Goal: Find specific page/section: Find specific page/section

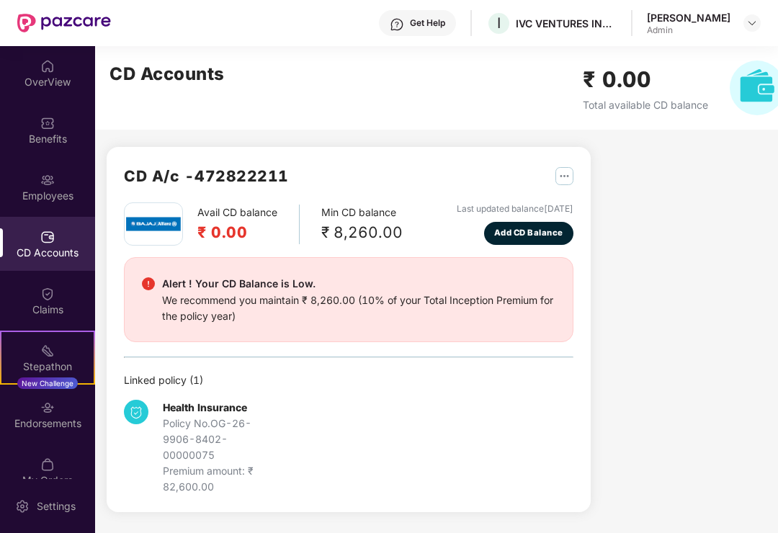
click at [53, 140] on div "Benefits" at bounding box center [47, 139] width 95 height 14
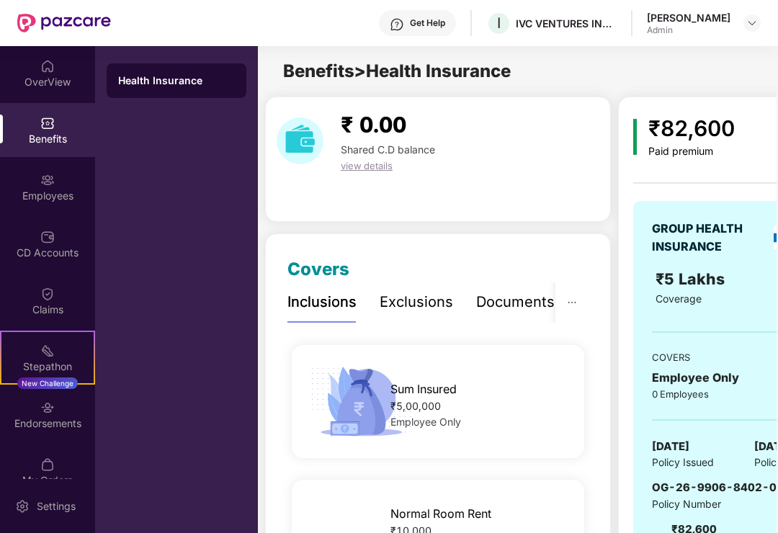
click at [53, 194] on div "Employees" at bounding box center [47, 196] width 95 height 14
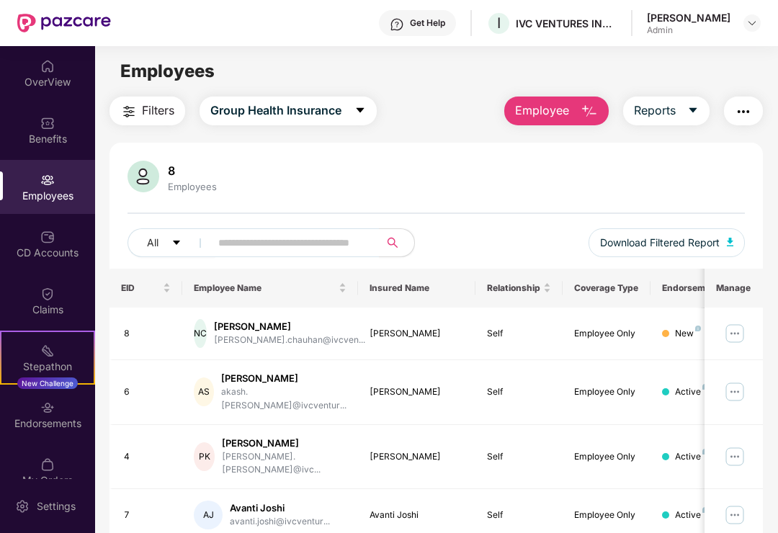
click at [46, 266] on div "CD Accounts" at bounding box center [47, 244] width 95 height 54
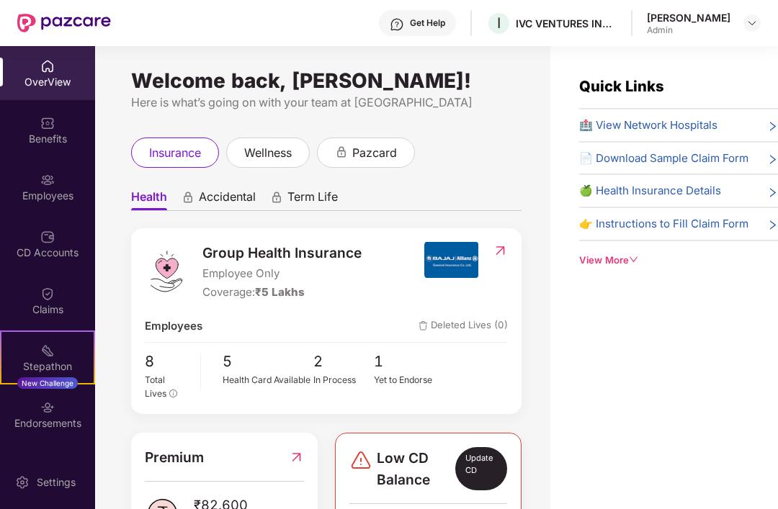
click at [50, 413] on img at bounding box center [47, 407] width 14 height 14
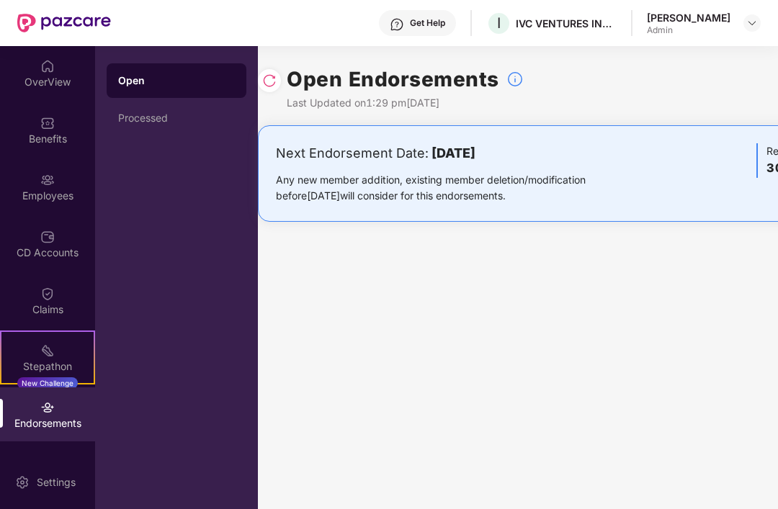
click at [724, 289] on div "Open Endorsements Last Updated on 1:29 pm, 19 Aug 2025 Next Endorsement Date: 1…" at bounding box center [549, 277] width 582 height 463
click at [154, 122] on div "Processed" at bounding box center [176, 118] width 117 height 12
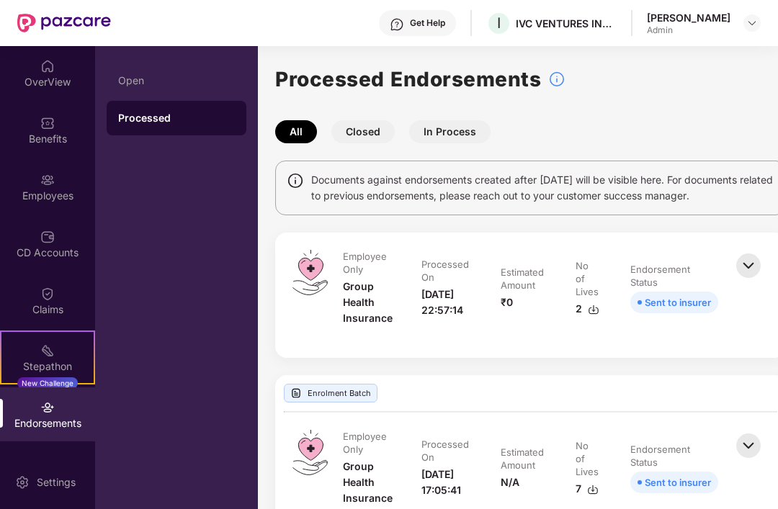
click at [41, 187] on img at bounding box center [47, 180] width 14 height 14
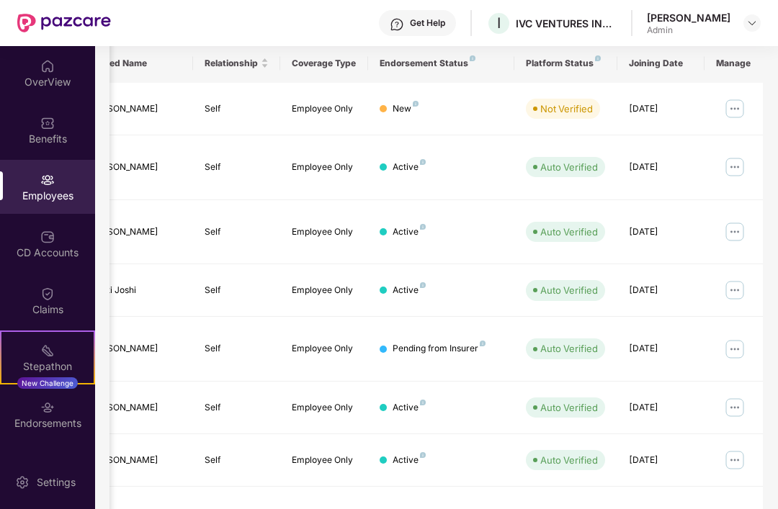
scroll to position [224, 0]
